Goal: Information Seeking & Learning: Learn about a topic

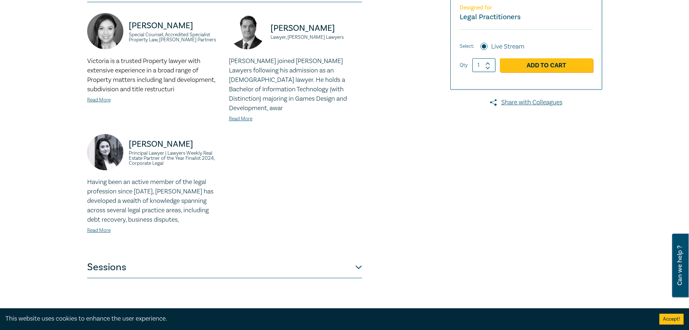
scroll to position [289, 0]
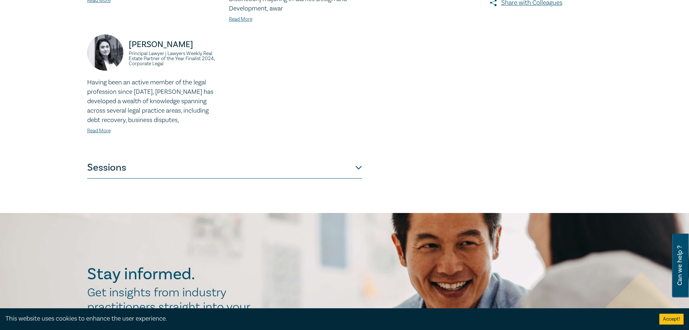
click at [357, 160] on button "Sessions" at bounding box center [224, 168] width 275 height 22
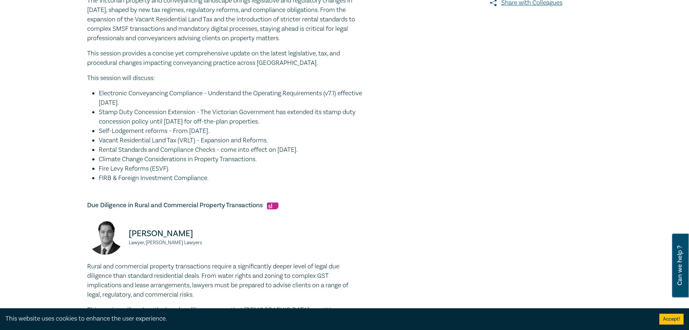
click at [240, 127] on li "Self-Lodgement reforms - From [DATE]." at bounding box center [230, 130] width 263 height 9
click at [264, 118] on li "Stamp Duty Concession Extension - The Victorian Government has extended its sta…" at bounding box center [230, 116] width 263 height 19
drag, startPoint x: 209, startPoint y: 92, endPoint x: 325, endPoint y: 87, distance: 115.5
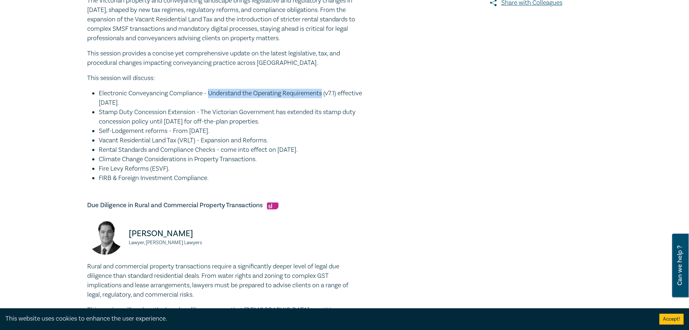
click at [325, 87] on div "The Victorian property and conveyancing landscape brings legislative and regula…" at bounding box center [224, 89] width 275 height 187
click at [182, 110] on li "Stamp Duty Concession Extension - The Victorian Government has extended its sta…" at bounding box center [230, 116] width 263 height 19
click at [162, 113] on li "Stamp Duty Concession Extension - The Victorian Government has extended its sta…" at bounding box center [230, 116] width 263 height 19
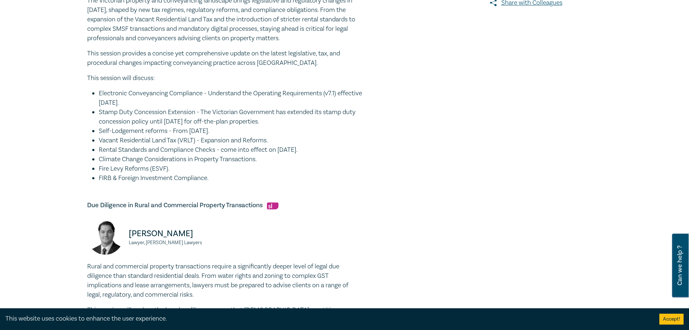
click at [187, 115] on li "Stamp Duty Concession Extension - The Victorian Government has extended its sta…" at bounding box center [230, 116] width 263 height 19
click at [209, 113] on li "Stamp Duty Concession Extension - The Victorian Government has extended its sta…" at bounding box center [230, 116] width 263 height 19
click at [232, 111] on li "Stamp Duty Concession Extension - The Victorian Government has extended its sta…" at bounding box center [230, 116] width 263 height 19
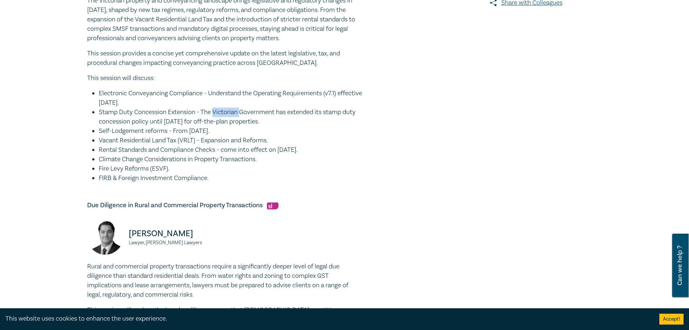
click at [232, 111] on li "Stamp Duty Concession Extension - The Victorian Government has extended its sta…" at bounding box center [230, 116] width 263 height 19
click at [246, 112] on li "Stamp Duty Concession Extension - The Victorian Government has extended its sta…" at bounding box center [230, 116] width 263 height 19
click at [228, 109] on li "Stamp Duty Concession Extension - The Victorian Government has extended its sta…" at bounding box center [230, 116] width 263 height 19
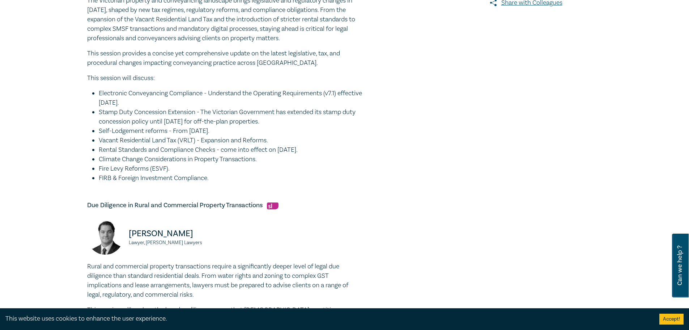
click at [244, 107] on li "Electronic Conveyancing Compliance - Understand the Operating Requirements (v7.…" at bounding box center [230, 98] width 263 height 19
click at [245, 112] on li "Stamp Duty Concession Extension - The Victorian Government has extended its sta…" at bounding box center [230, 116] width 263 height 19
click at [244, 113] on li "Stamp Duty Concession Extension - The Victorian Government has extended its sta…" at bounding box center [230, 116] width 263 height 19
click at [221, 111] on li "Stamp Duty Concession Extension - The Victorian Government has extended its sta…" at bounding box center [230, 116] width 263 height 19
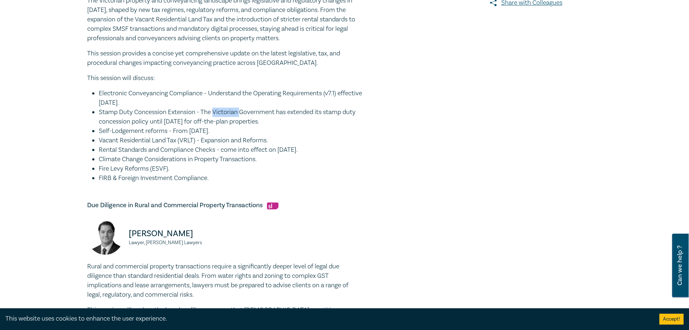
drag, startPoint x: 99, startPoint y: 92, endPoint x: 216, endPoint y: 180, distance: 147.0
click at [216, 180] on ul "Electronic Conveyancing Compliance - Understand the Operating Requirements (v7.…" at bounding box center [224, 136] width 275 height 94
click at [216, 180] on li "FIRB & Foreign Investment Compliance." at bounding box center [230, 177] width 263 height 9
drag, startPoint x: 99, startPoint y: 93, endPoint x: 212, endPoint y: 178, distance: 141.3
click at [212, 178] on ul "Electronic Conveyancing Compliance - Understand the Operating Requirements (v7.…" at bounding box center [224, 136] width 275 height 94
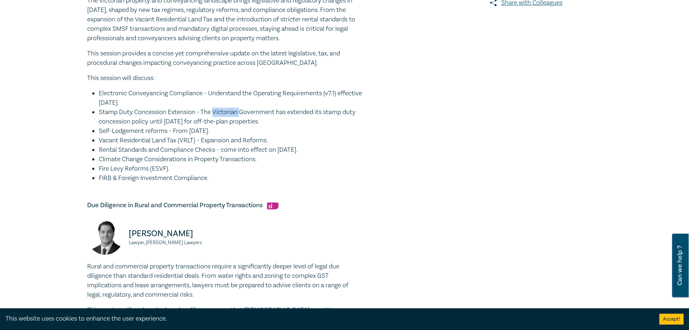
click at [233, 178] on li "FIRB & Foreign Investment Compliance." at bounding box center [230, 177] width 263 height 9
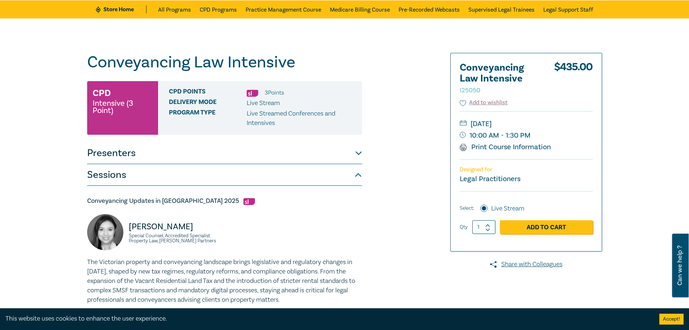
scroll to position [72, 0]
